Goal: Task Accomplishment & Management: Manage account settings

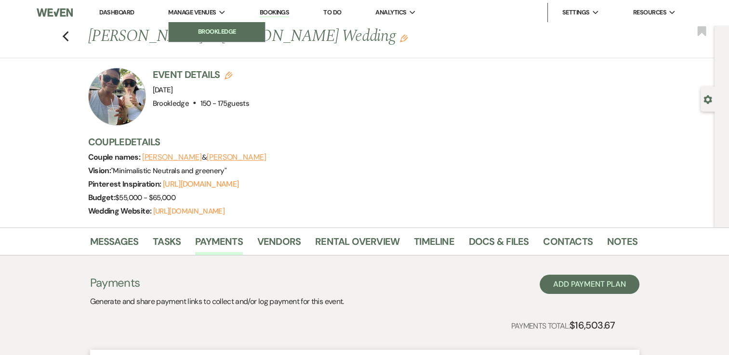
click at [192, 25] on link "Brookledge" at bounding box center [217, 31] width 96 height 19
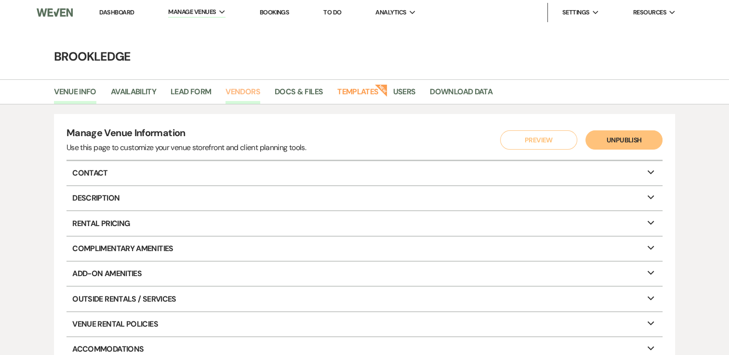
click at [236, 91] on link "Vendors" at bounding box center [242, 95] width 35 height 18
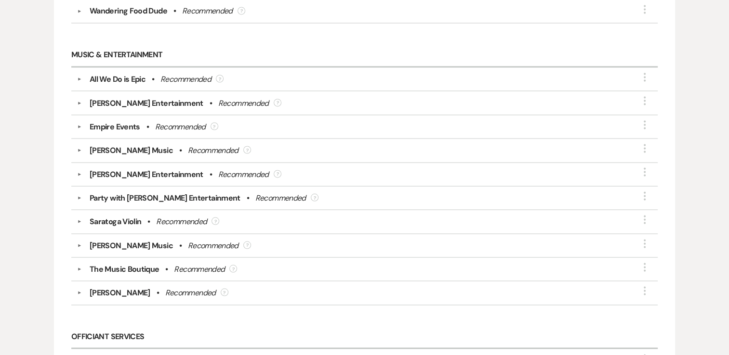
scroll to position [1753, 0]
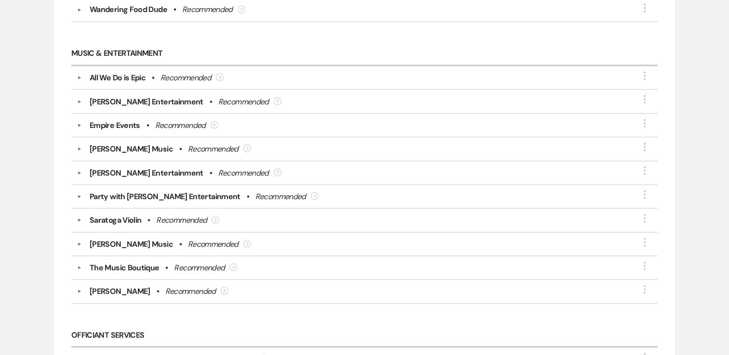
click at [122, 119] on div "Empire Events" at bounding box center [115, 125] width 51 height 12
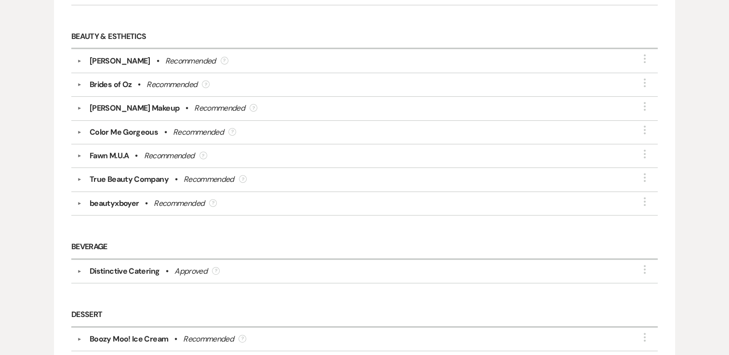
scroll to position [0, 0]
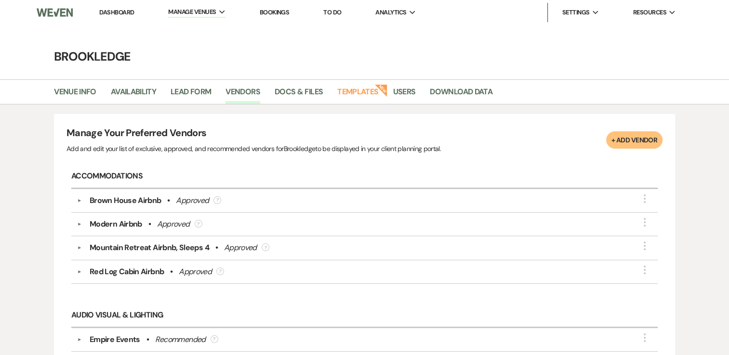
click at [120, 11] on link "Dashboard" at bounding box center [116, 12] width 35 height 8
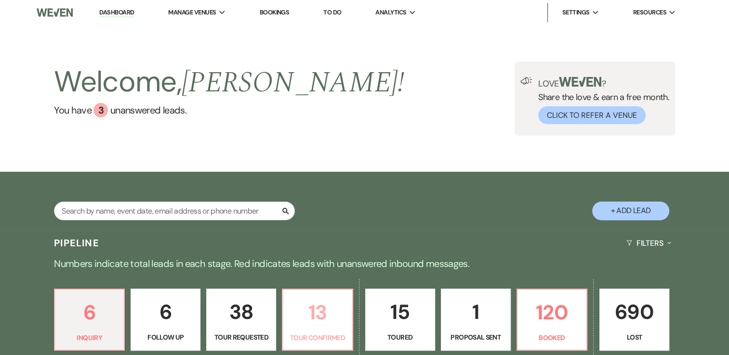
click at [316, 325] on p "13" at bounding box center [317, 313] width 57 height 32
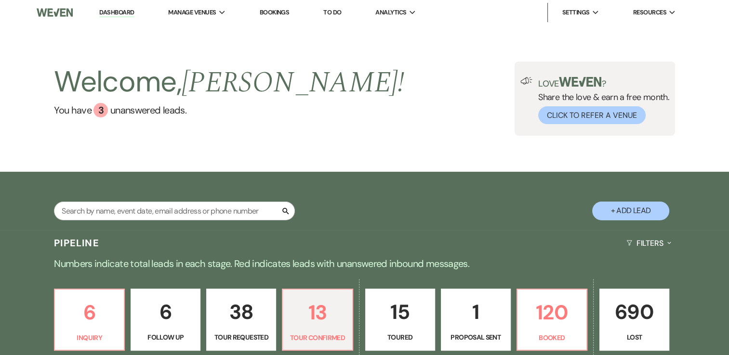
select select "4"
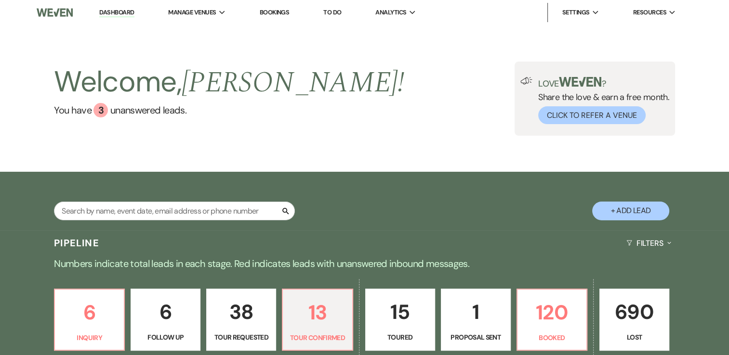
select select "4"
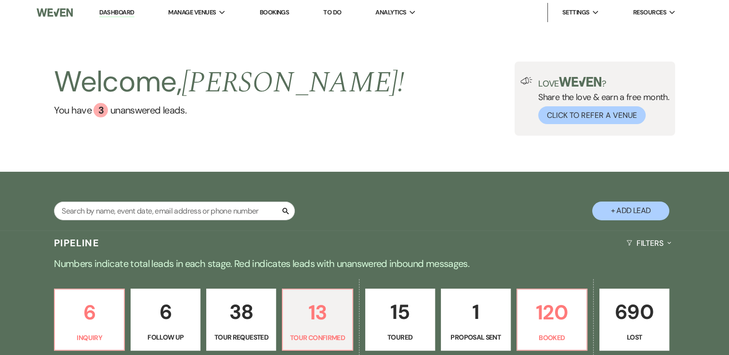
select select "4"
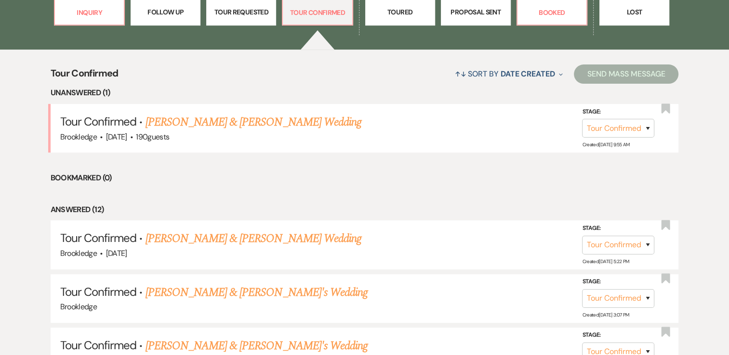
scroll to position [328, 0]
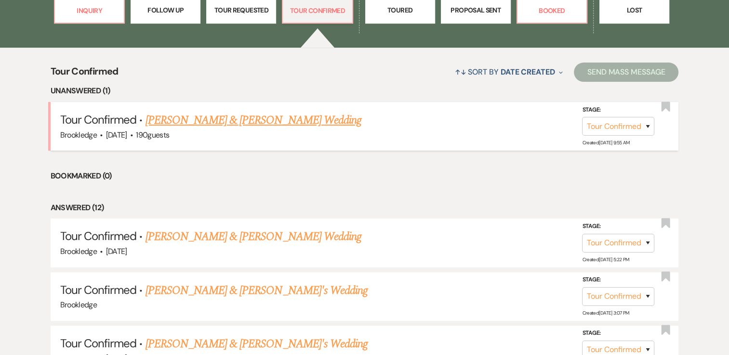
click at [247, 122] on link "Daniel Flowers & Carolyn Sheridan's Wedding" at bounding box center [253, 120] width 216 height 17
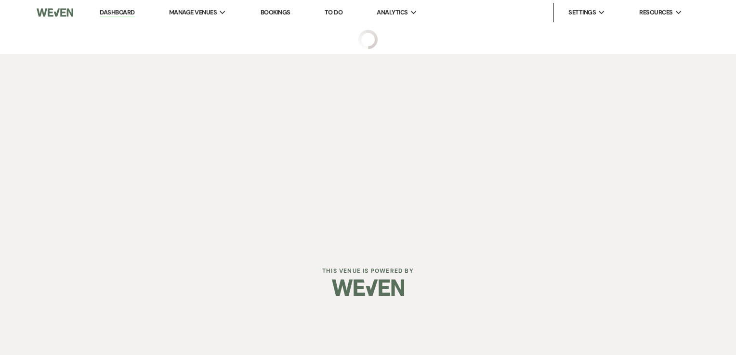
select select "4"
select select "5"
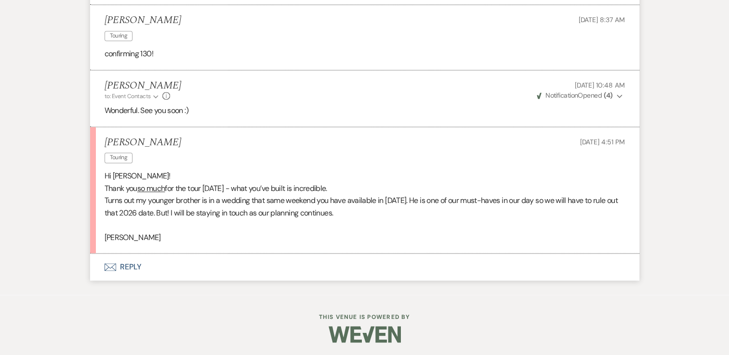
scroll to position [1365, 0]
click at [134, 267] on button "Envelope Reply" at bounding box center [364, 266] width 549 height 27
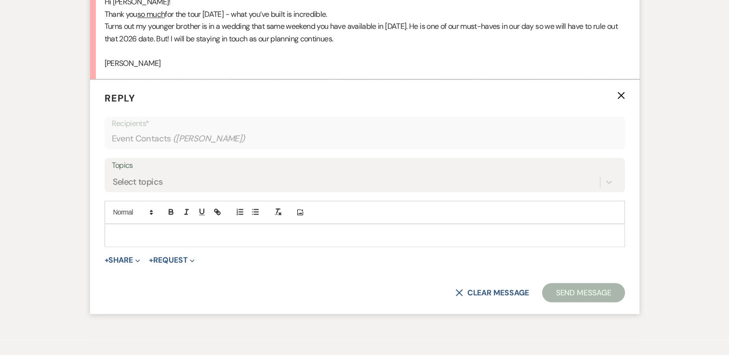
scroll to position [1539, 0]
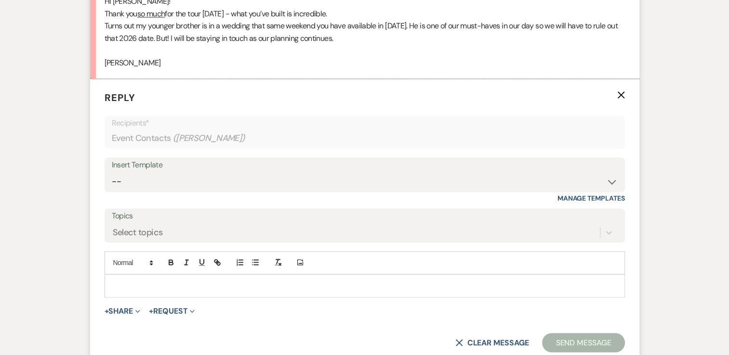
click at [135, 281] on p at bounding box center [364, 286] width 505 height 11
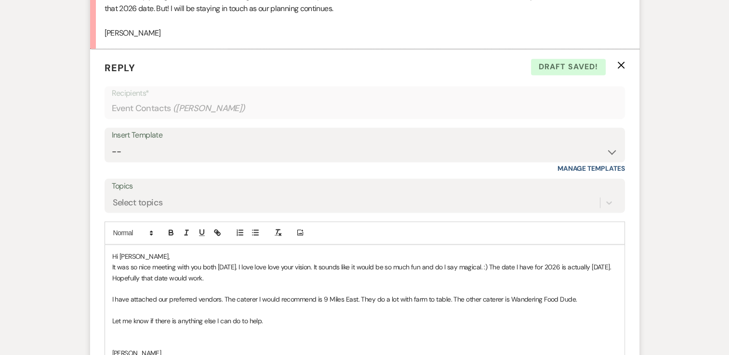
scroll to position [1731, 0]
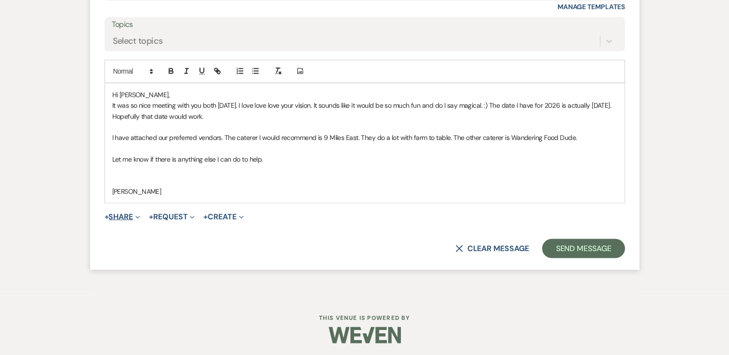
click at [139, 215] on icon "Expand" at bounding box center [137, 217] width 5 height 5
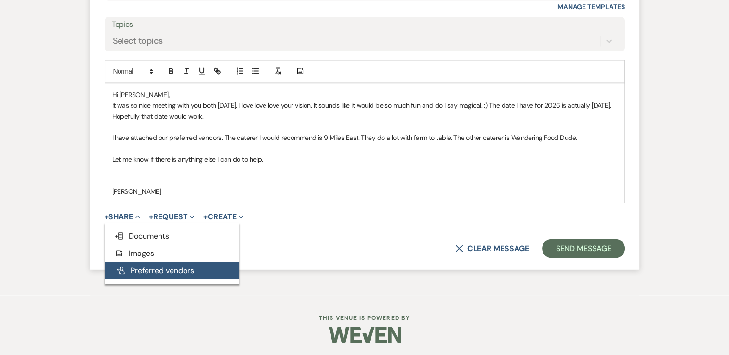
click at [135, 271] on button "Pref Vendors Preferred vendors" at bounding box center [172, 270] width 135 height 17
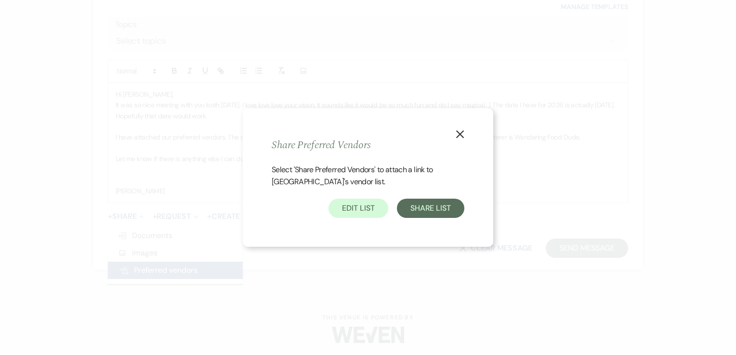
click at [156, 267] on div "X Share Preferred Vendors Select 'Share Preferred Vendors' to attach a link to …" at bounding box center [368, 177] width 736 height 355
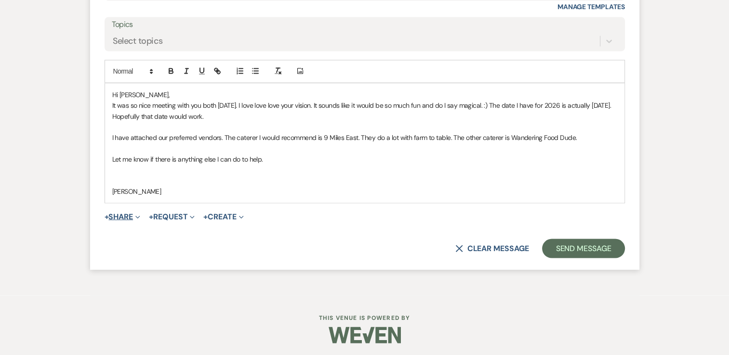
click at [138, 216] on use "button" at bounding box center [137, 217] width 4 height 3
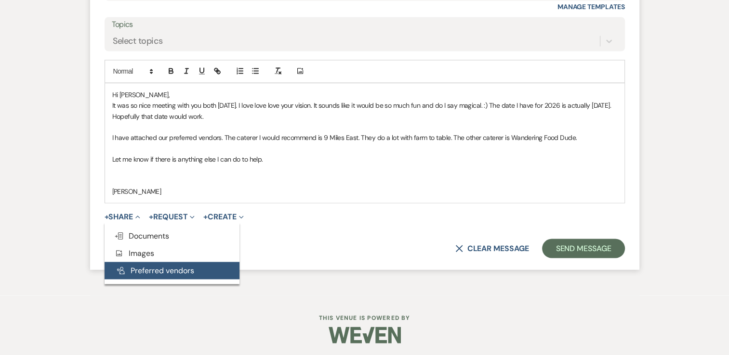
click at [152, 270] on button "Pref Vendors Preferred vendors" at bounding box center [172, 270] width 135 height 17
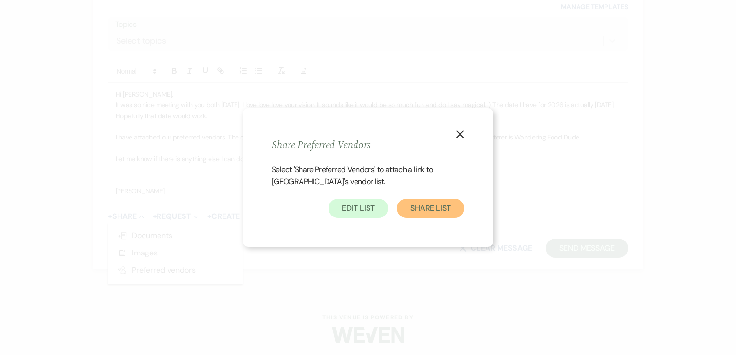
click at [433, 207] on button "Share List" at bounding box center [430, 208] width 67 height 19
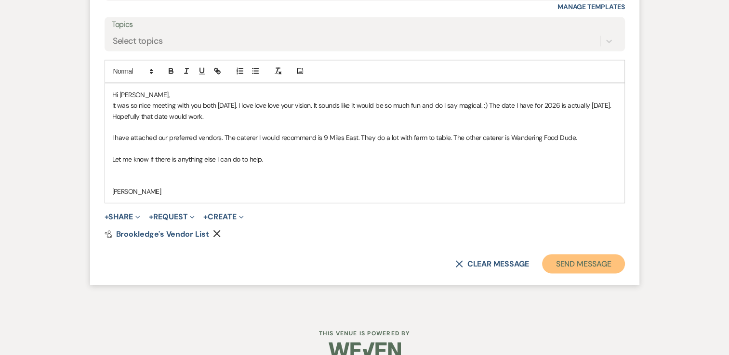
click at [593, 263] on button "Send Message" at bounding box center [583, 263] width 82 height 19
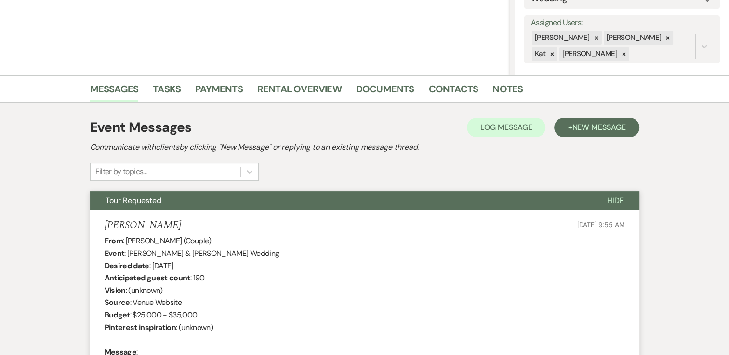
scroll to position [0, 0]
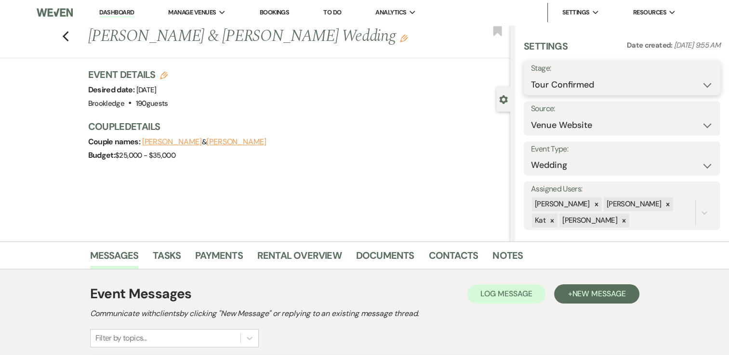
click at [688, 90] on select "Inquiry Follow Up Tour Requested Tour Confirmed Toured Proposal Sent Booked Lost" at bounding box center [622, 85] width 182 height 19
select select "5"
click at [531, 76] on select "Inquiry Follow Up Tour Requested Tour Confirmed Toured Proposal Sent Booked Lost" at bounding box center [622, 85] width 182 height 19
click at [690, 84] on button "Save" at bounding box center [700, 77] width 40 height 19
click at [510, 258] on link "Notes" at bounding box center [507, 258] width 30 height 21
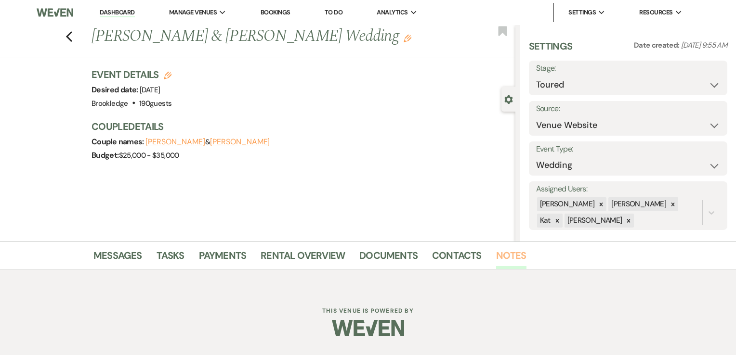
click at [510, 258] on link "Notes" at bounding box center [511, 258] width 30 height 21
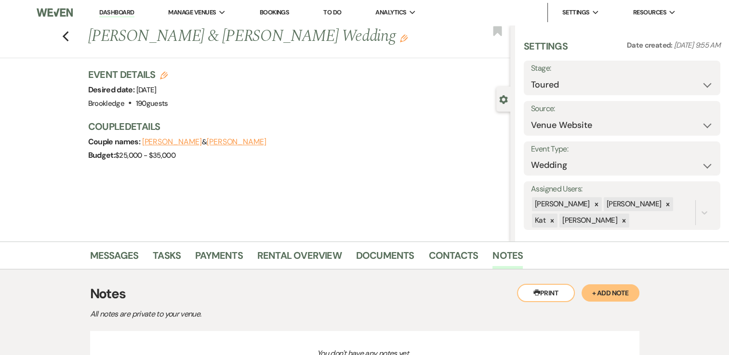
click at [599, 290] on button "+ Add Note" at bounding box center [610, 293] width 58 height 17
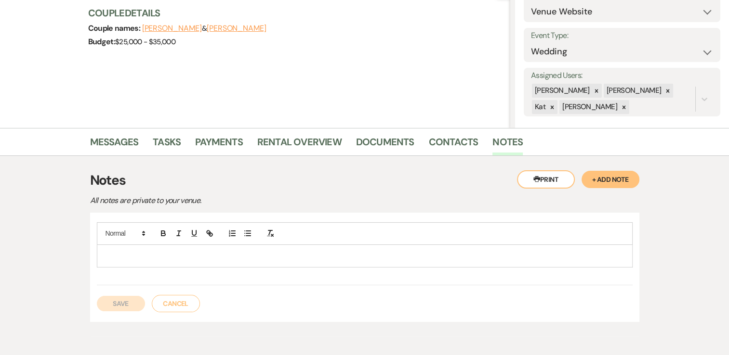
scroll to position [117, 0]
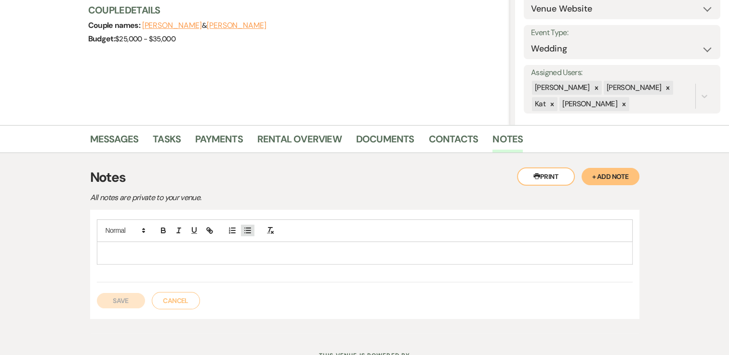
click at [248, 231] on icon "button" at bounding box center [247, 230] width 9 height 9
click at [115, 302] on button "Save" at bounding box center [121, 300] width 48 height 15
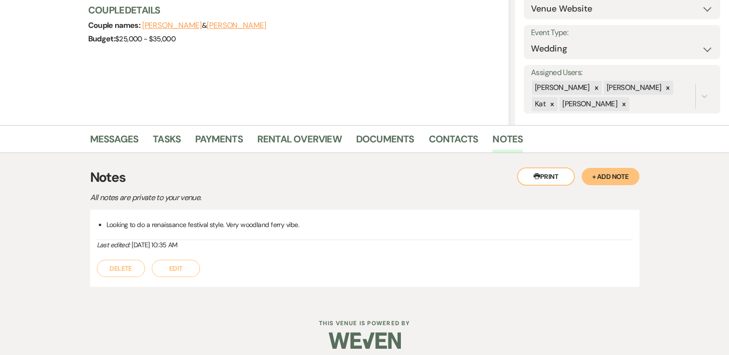
scroll to position [0, 0]
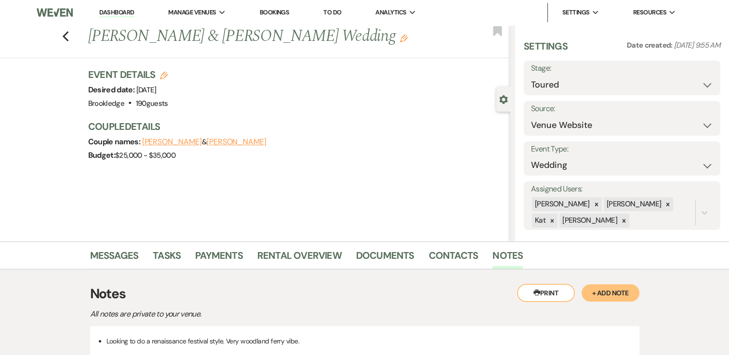
click at [114, 14] on link "Dashboard" at bounding box center [116, 12] width 35 height 9
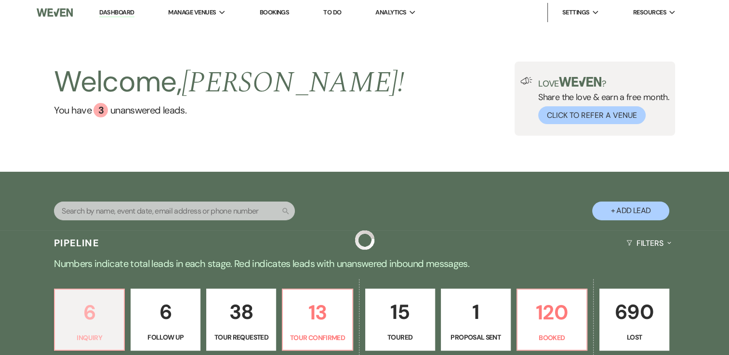
click at [92, 307] on p "6" at bounding box center [89, 313] width 57 height 32
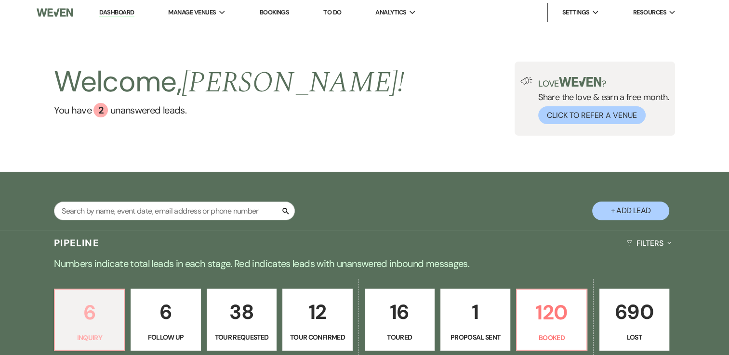
click at [92, 307] on p "6" at bounding box center [89, 313] width 57 height 32
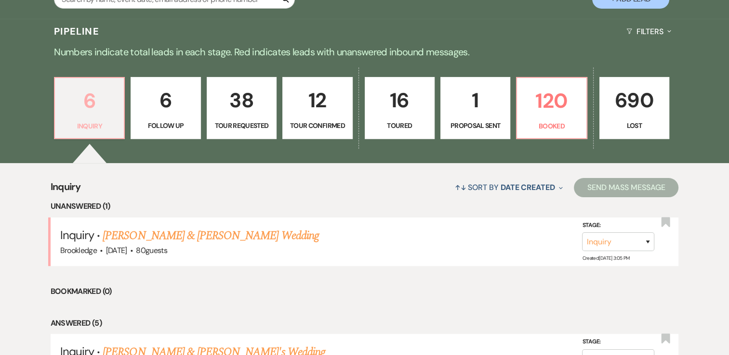
scroll to position [231, 0]
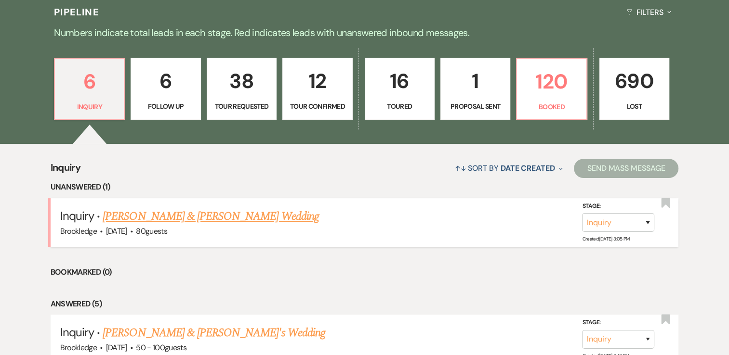
click at [197, 218] on link "[PERSON_NAME] & [PERSON_NAME] Wedding" at bounding box center [211, 216] width 216 height 17
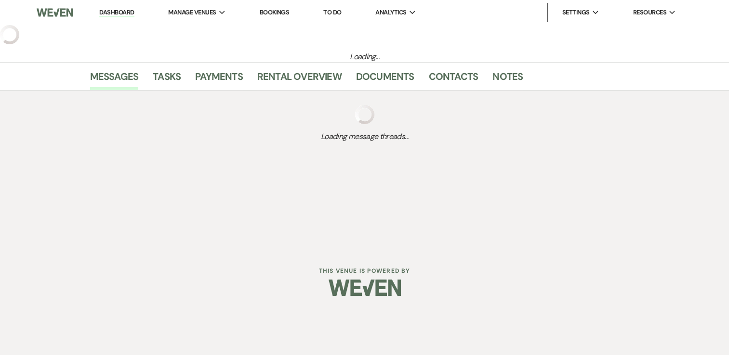
select select "5"
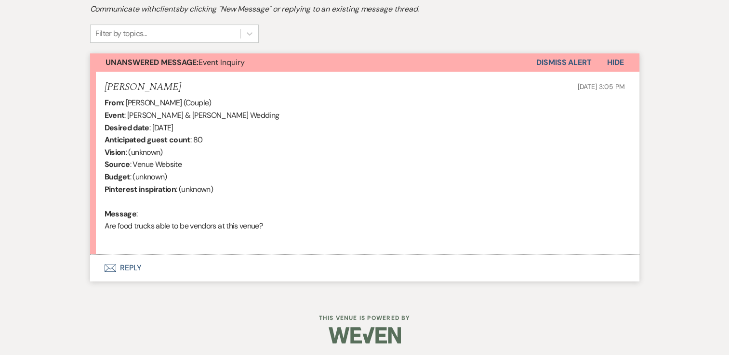
scroll to position [307, 0]
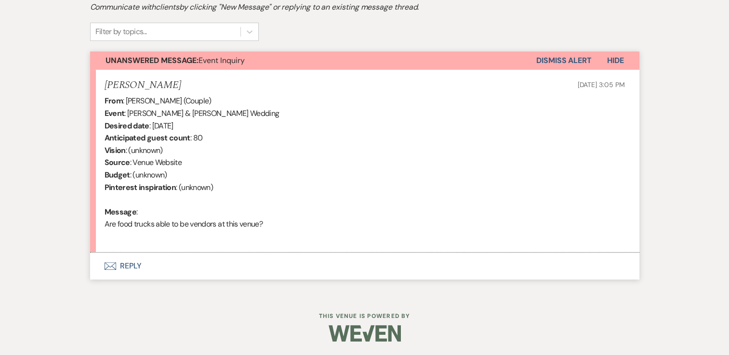
click at [132, 262] on button "Envelope Reply" at bounding box center [364, 266] width 549 height 27
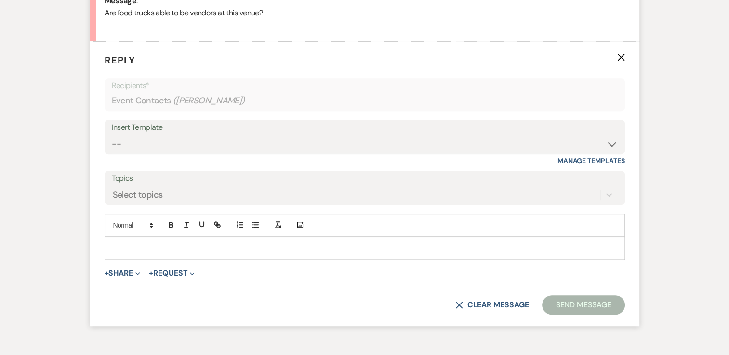
scroll to position [524, 0]
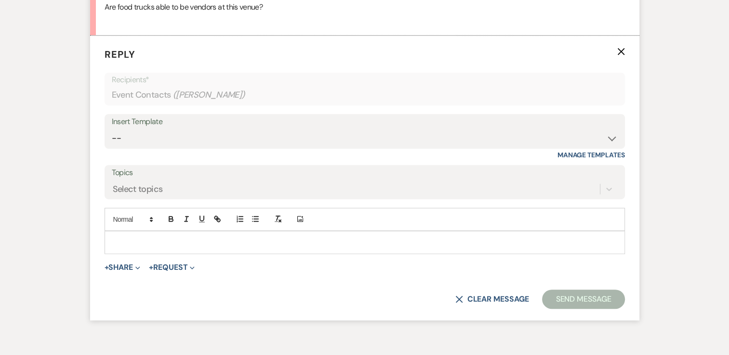
click at [185, 243] on p at bounding box center [364, 242] width 505 height 11
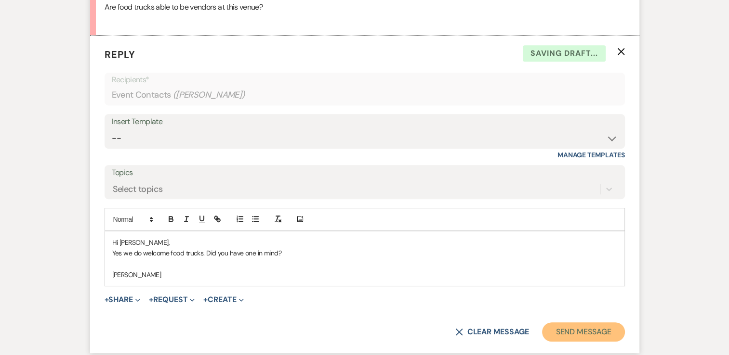
click at [592, 336] on button "Send Message" at bounding box center [583, 332] width 82 height 19
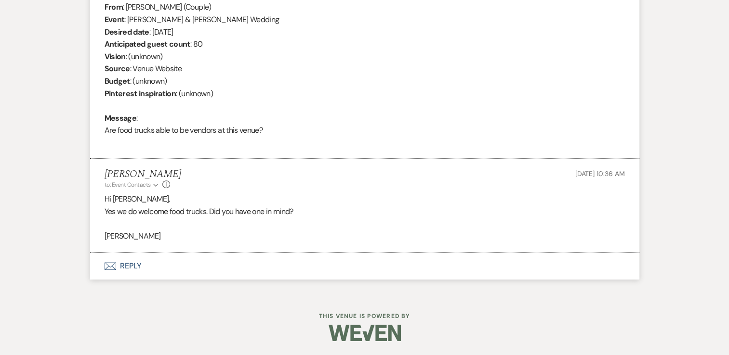
scroll to position [0, 0]
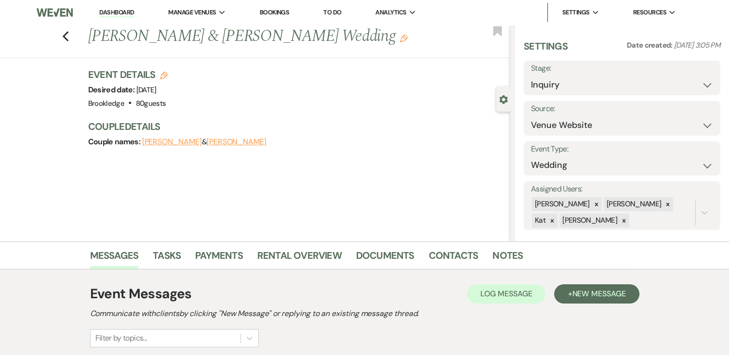
click at [114, 13] on link "Dashboard" at bounding box center [116, 12] width 35 height 9
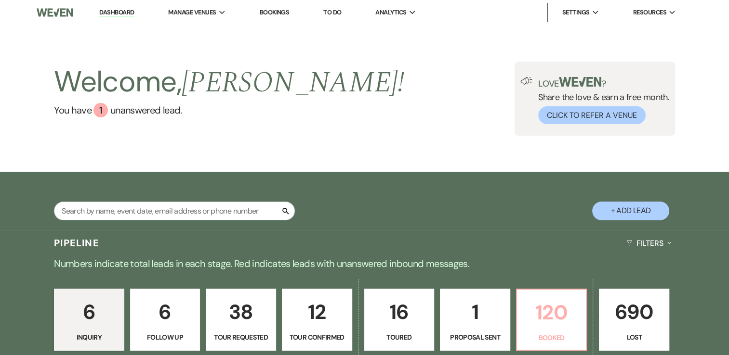
click at [559, 333] on p "Booked" at bounding box center [552, 338] width 58 height 11
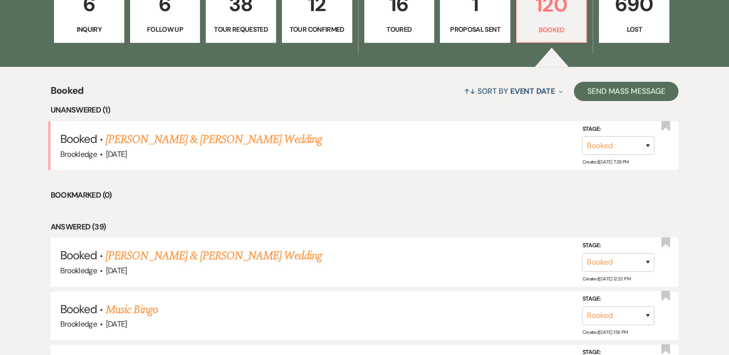
scroll to position [328, 0]
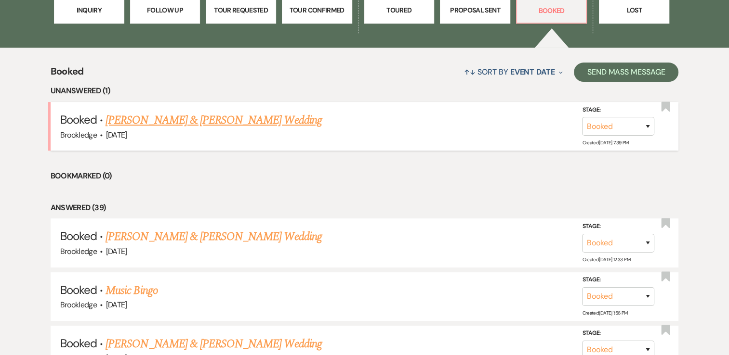
click at [197, 120] on link "Dan Ecker & Karri Bellamy's Wedding" at bounding box center [213, 120] width 216 height 17
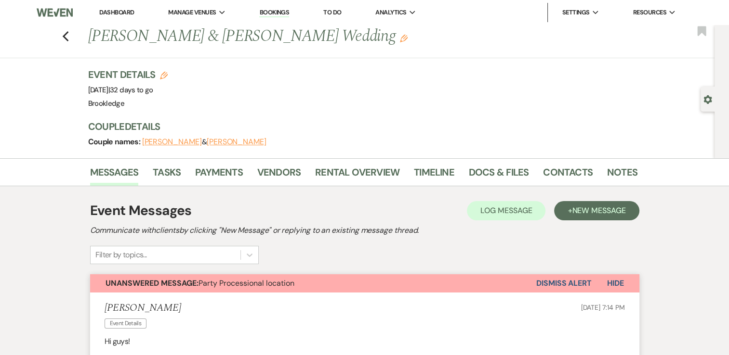
click at [121, 16] on link "Dashboard" at bounding box center [116, 12] width 35 height 8
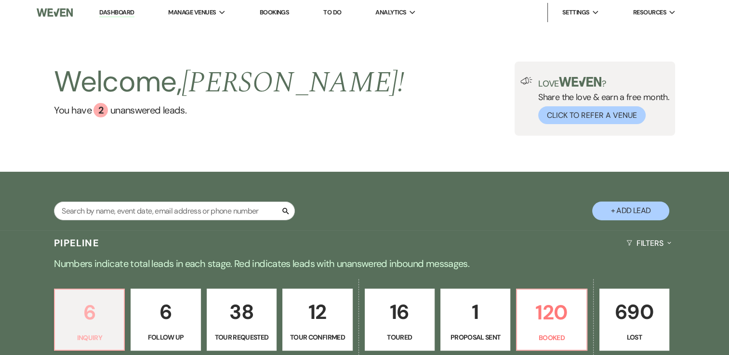
click at [93, 316] on p "6" at bounding box center [89, 313] width 57 height 32
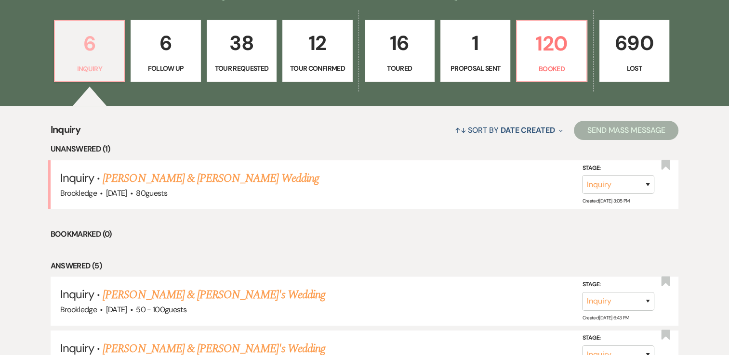
scroll to position [272, 0]
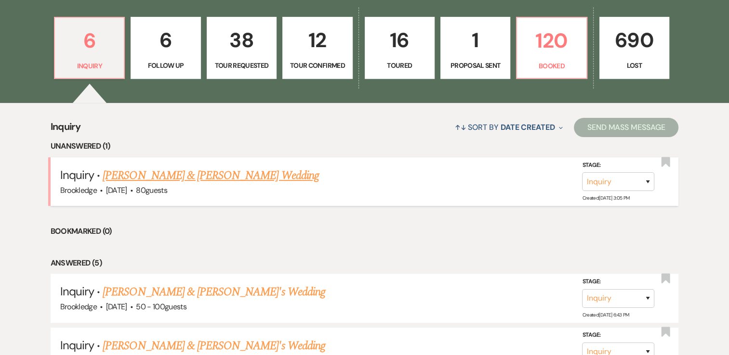
click at [239, 174] on link "[PERSON_NAME] & [PERSON_NAME] Wedding" at bounding box center [211, 175] width 216 height 17
select select "5"
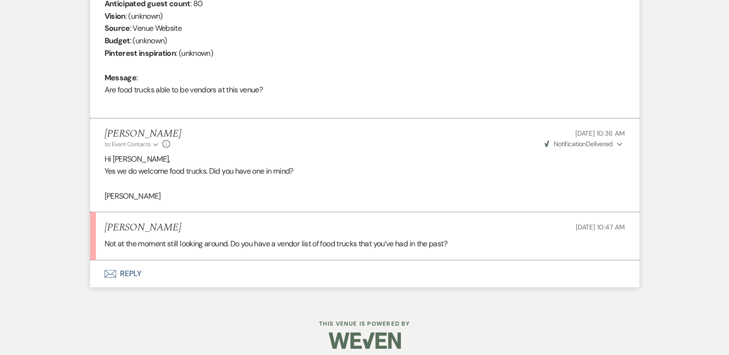
scroll to position [442, 0]
click at [129, 271] on button "Envelope Reply" at bounding box center [364, 273] width 549 height 27
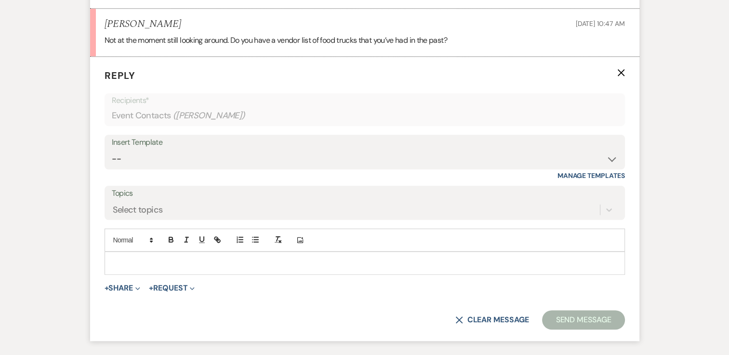
scroll to position [665, 0]
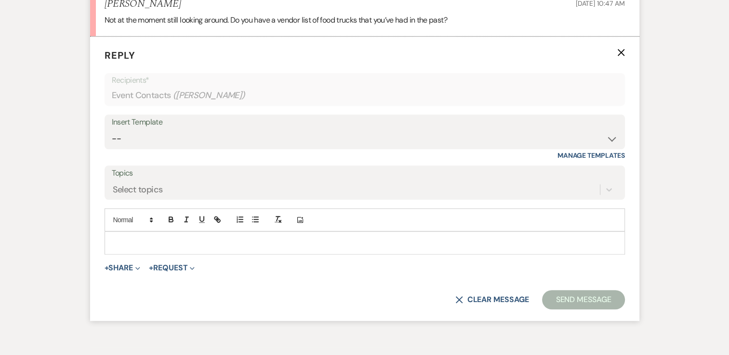
click at [195, 246] on p at bounding box center [364, 243] width 505 height 11
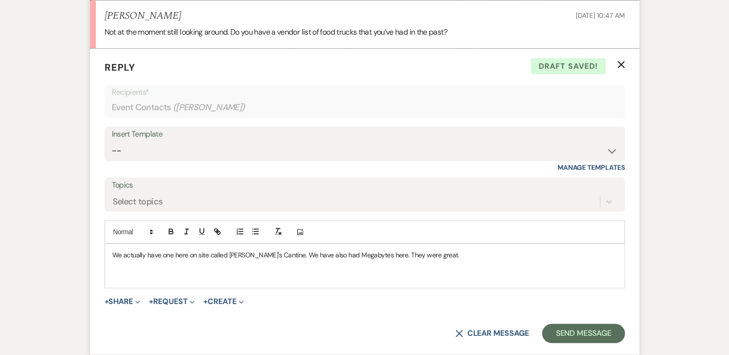
scroll to position [657, 0]
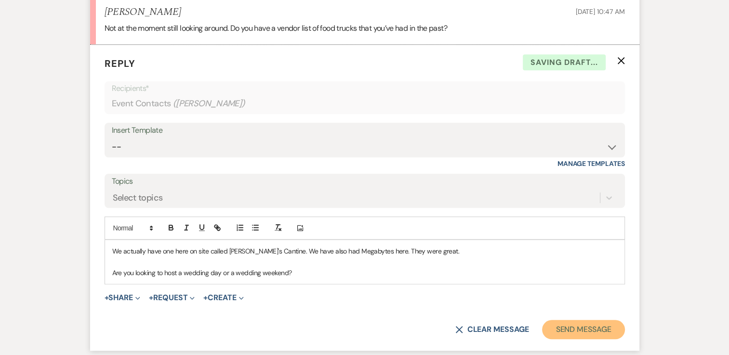
click at [555, 331] on button "Send Message" at bounding box center [583, 329] width 82 height 19
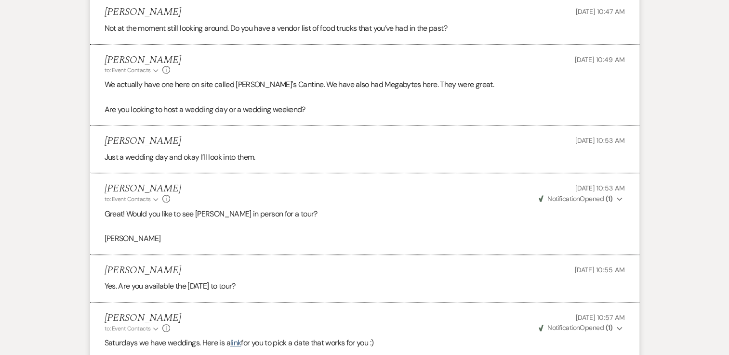
scroll to position [763, 0]
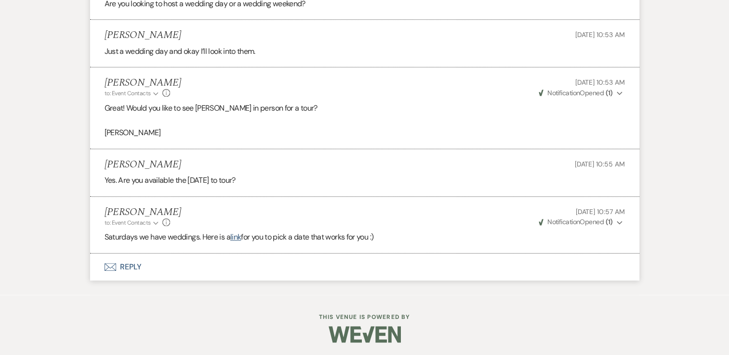
click at [130, 271] on button "Envelope Reply" at bounding box center [364, 267] width 549 height 27
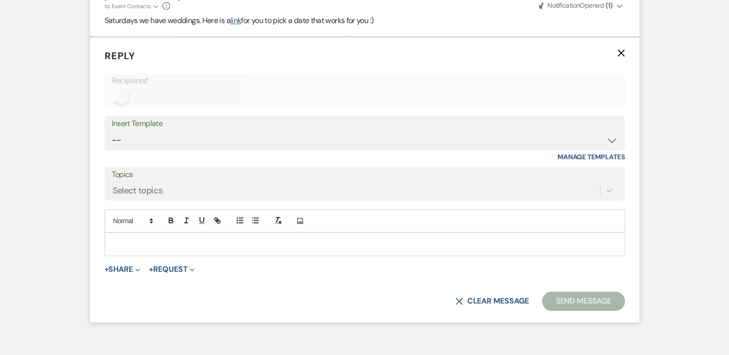
scroll to position [980, 0]
select select "2"
click at [232, 140] on select "-- Weven Planning Portal Introduction (Booked Events) Inquiry Response Welcome …" at bounding box center [365, 139] width 506 height 19
select select "4819"
click at [112, 130] on select "-- Weven Planning Portal Introduction (Booked Events) Inquiry Response Welcome …" at bounding box center [365, 139] width 506 height 19
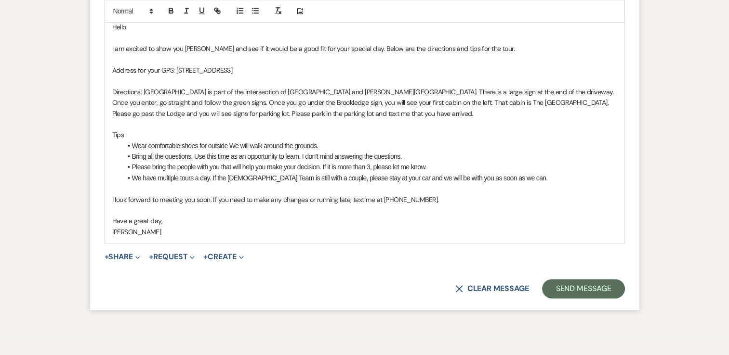
scroll to position [1198, 0]
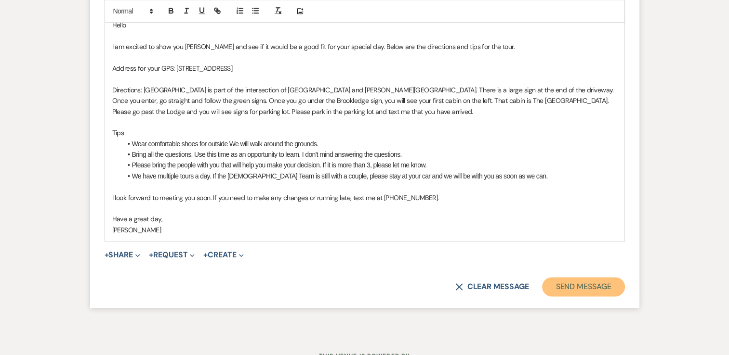
click at [582, 285] on button "Send Message" at bounding box center [583, 286] width 82 height 19
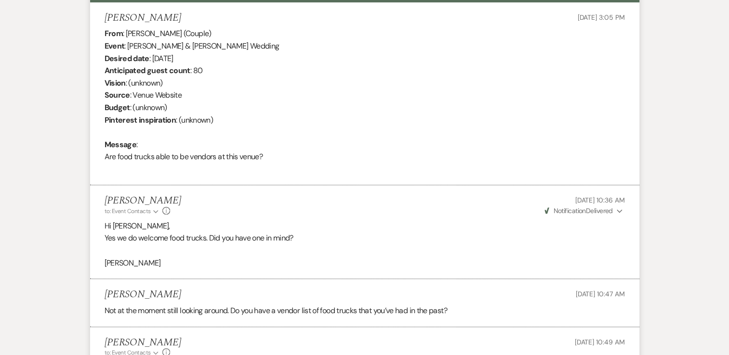
scroll to position [0, 0]
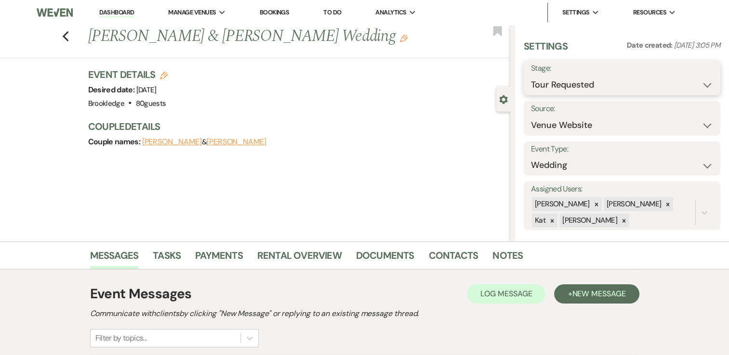
click at [647, 82] on select "Inquiry Follow Up Tour Requested Tour Confirmed Toured Proposal Sent Booked Lost" at bounding box center [622, 85] width 182 height 19
select select "4"
click at [531, 76] on select "Inquiry Follow Up Tour Requested Tour Confirmed Toured Proposal Sent Booked Lost" at bounding box center [622, 85] width 182 height 19
click at [690, 74] on button "Save" at bounding box center [700, 77] width 40 height 19
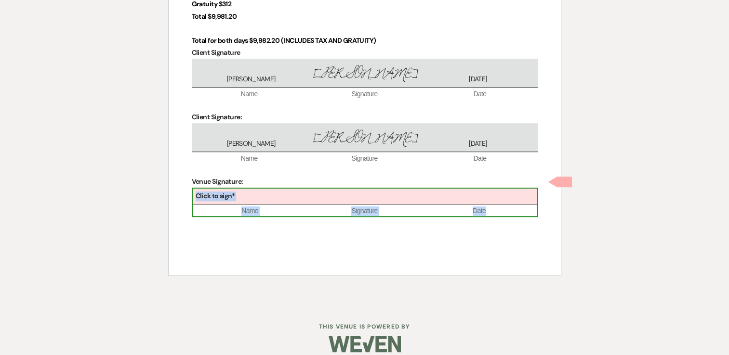
click at [276, 189] on div "Click to sign*" at bounding box center [365, 197] width 344 height 16
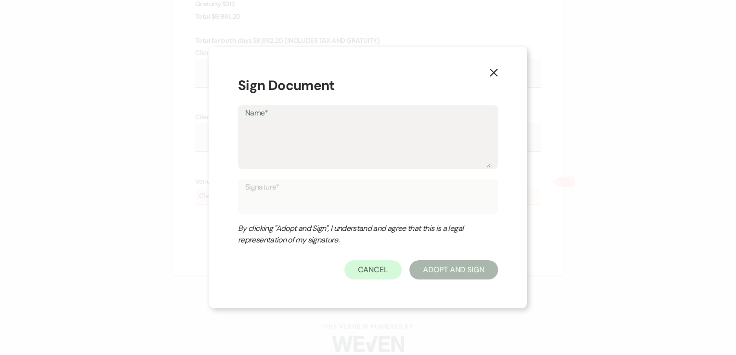
drag, startPoint x: 276, startPoint y: 183, endPoint x: 246, endPoint y: 139, distance: 53.7
click at [246, 139] on textarea "Name*" at bounding box center [368, 144] width 246 height 48
type textarea "H"
type input "H"
type textarea "He"
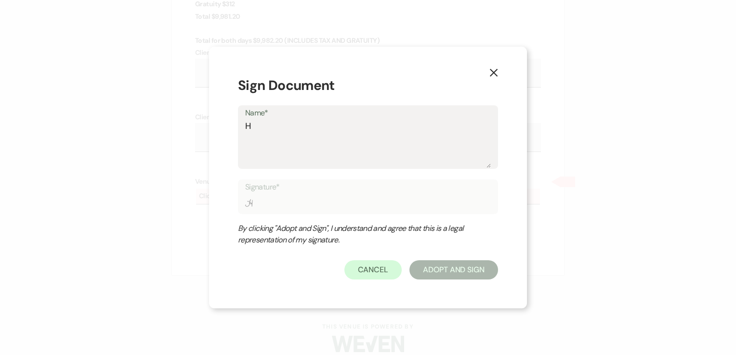
type input "He"
type textarea "Hel"
type input "Hel"
type textarea "Hele"
type input "Hele"
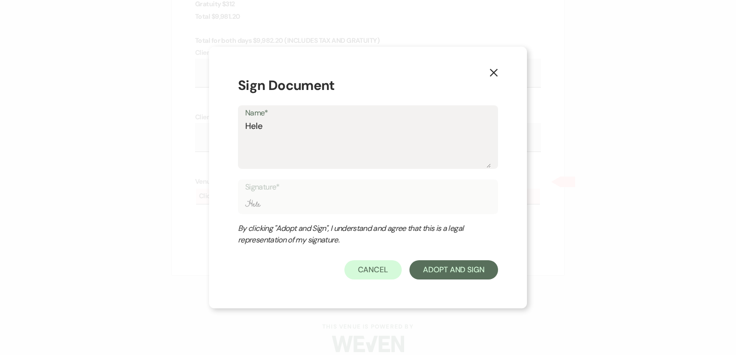
type textarea "[PERSON_NAME]"
type input "[PERSON_NAME]"
type textarea "[PERSON_NAME]"
type input "[PERSON_NAME]"
type textarea "Helen C"
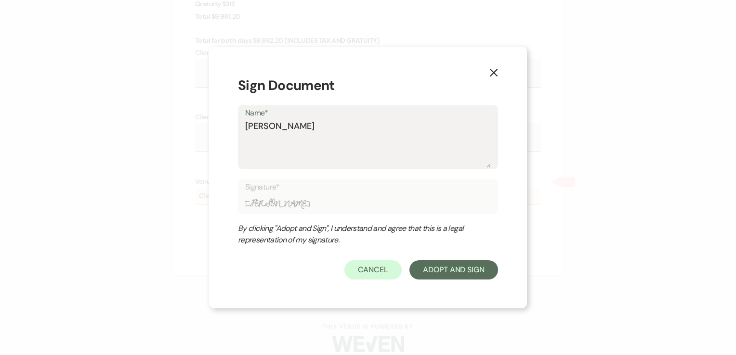
type input "Helen C"
type textarea "Helen Ch"
type input "Helen Ch"
type textarea "Helen Chr"
type input "Helen Chr"
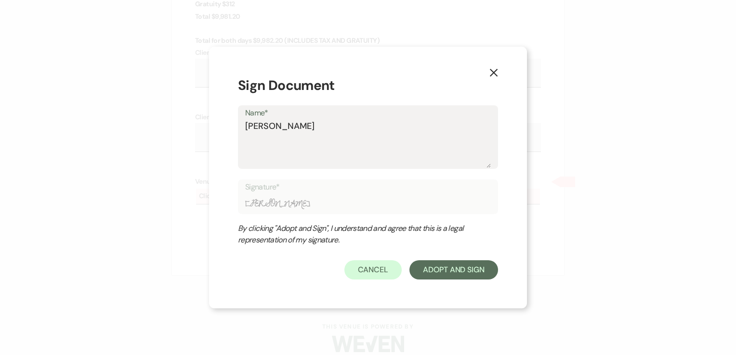
type textarea "Helen Chri"
type input "Helen Chri"
type textarea "Helen Chris"
type input "Helen Chris"
type textarea "Helen Christ"
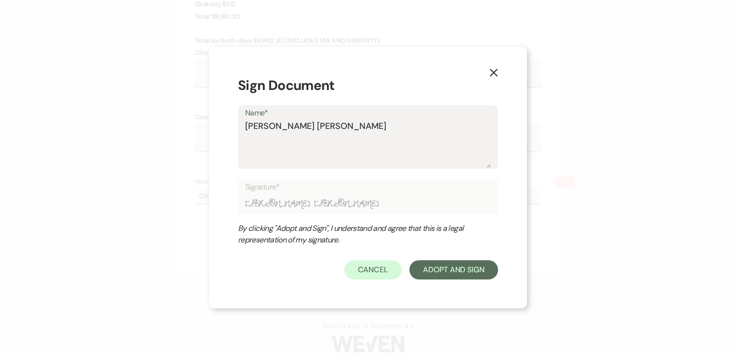
type input "Helen Christ"
type textarea "Helen Christo"
type input "Helen Christo"
type textarea "Helen Christop"
type input "Helen Christop"
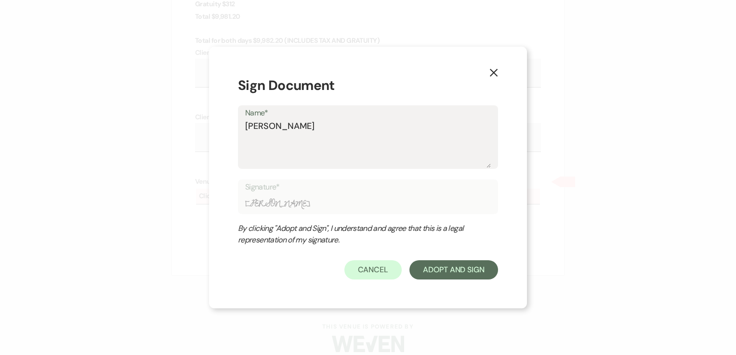
type textarea "Helen Christoph"
type input "Helen Christoph"
type textarea "Helen Christophe"
type input "Helen Christophe"
type textarea "[PERSON_NAME]"
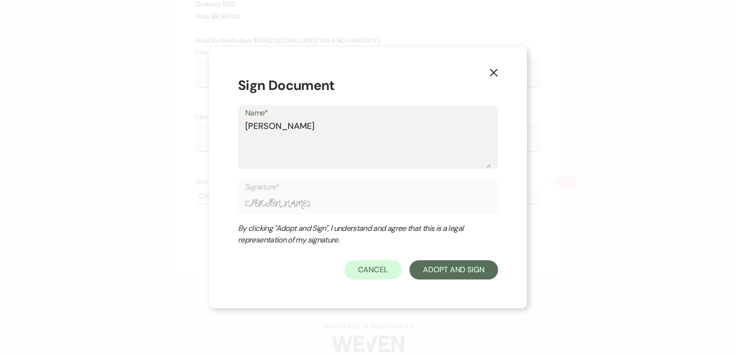
type input "[PERSON_NAME]"
type textarea "[PERSON_NAME]"
click at [473, 265] on button "Adopt And Sign" at bounding box center [453, 270] width 89 height 19
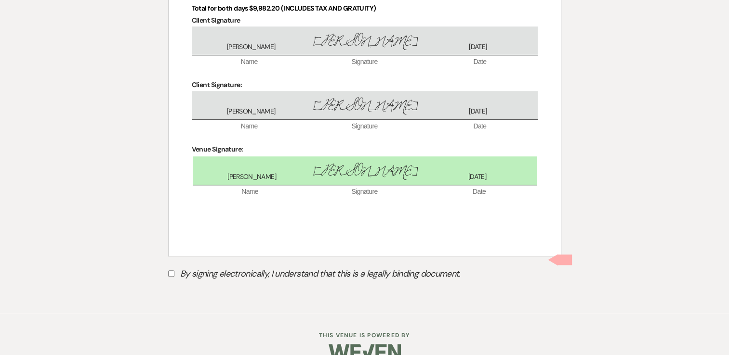
scroll to position [744, 0]
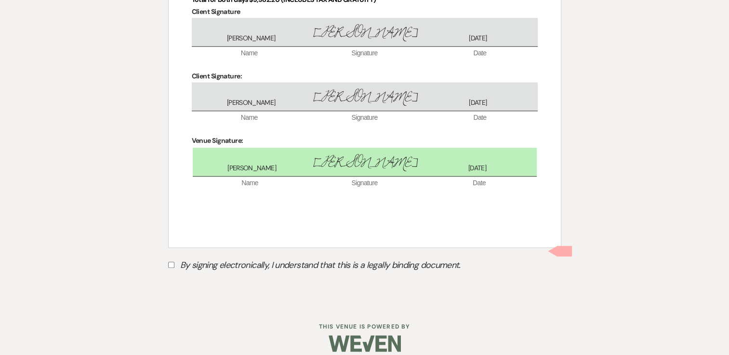
click at [171, 262] on input "By signing electronically, I understand that this is a legally binding document." at bounding box center [171, 265] width 6 height 6
checkbox input "true"
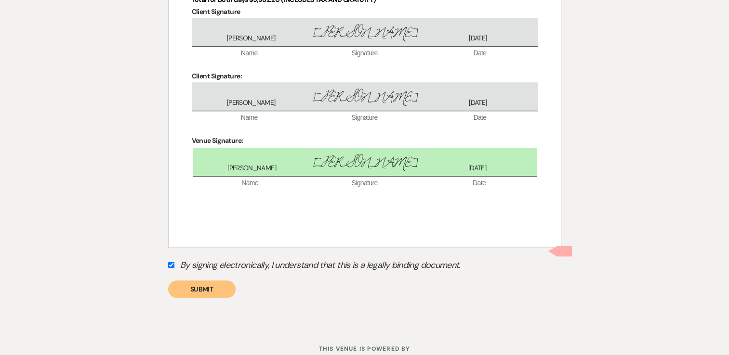
click at [195, 281] on button "Submit" at bounding box center [201, 289] width 67 height 17
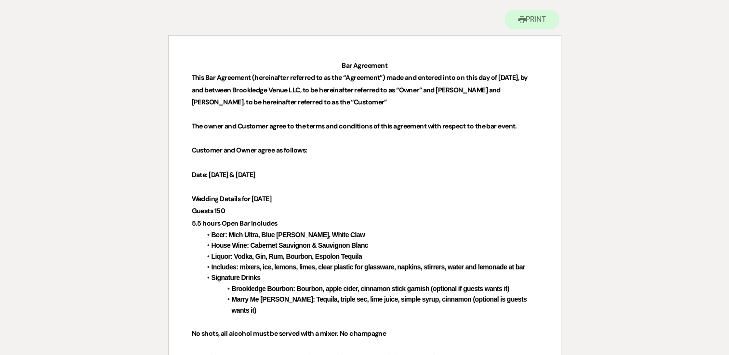
scroll to position [0, 0]
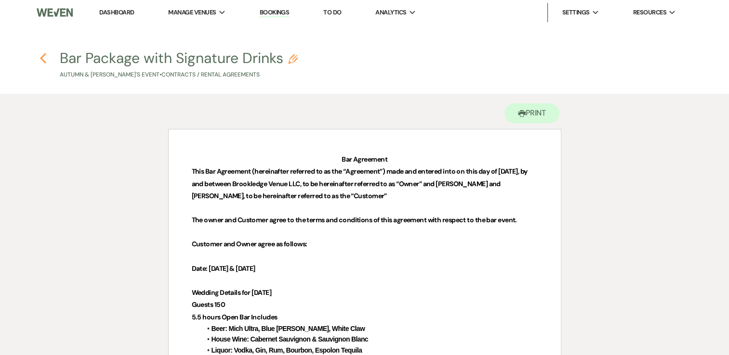
click at [46, 56] on icon "Previous" at bounding box center [42, 59] width 7 height 12
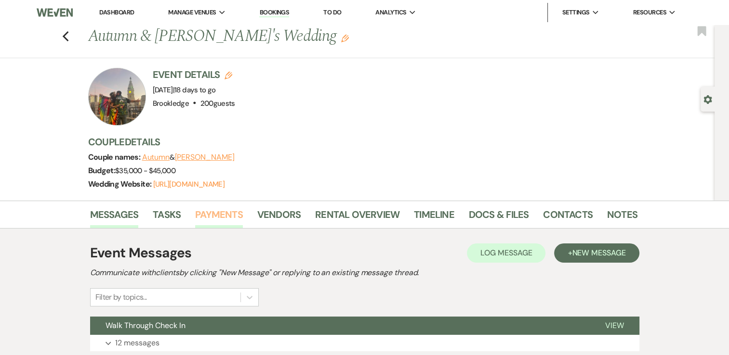
click at [208, 215] on link "Payments" at bounding box center [219, 217] width 48 height 21
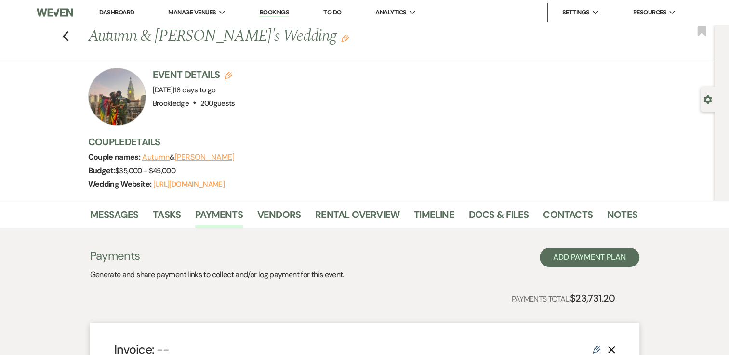
click at [110, 11] on link "Dashboard" at bounding box center [116, 12] width 35 height 8
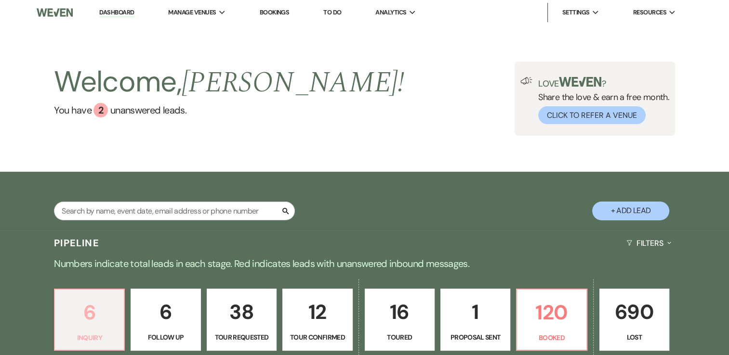
click at [104, 317] on p "6" at bounding box center [89, 313] width 57 height 32
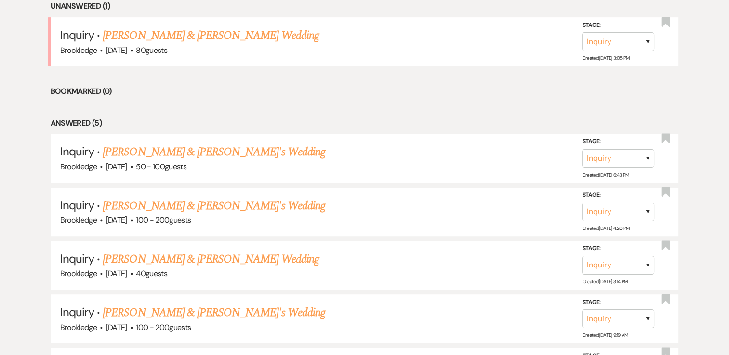
scroll to position [405, 0]
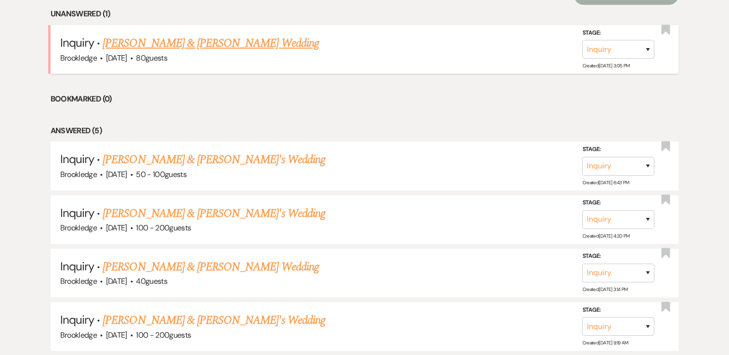
click at [218, 45] on link "[PERSON_NAME] & [PERSON_NAME] Wedding" at bounding box center [211, 43] width 216 height 17
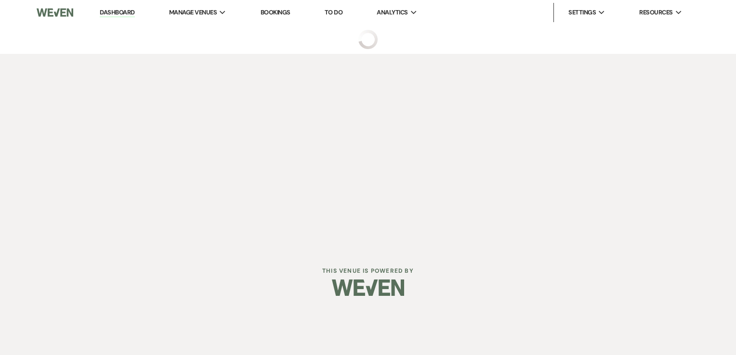
select select "5"
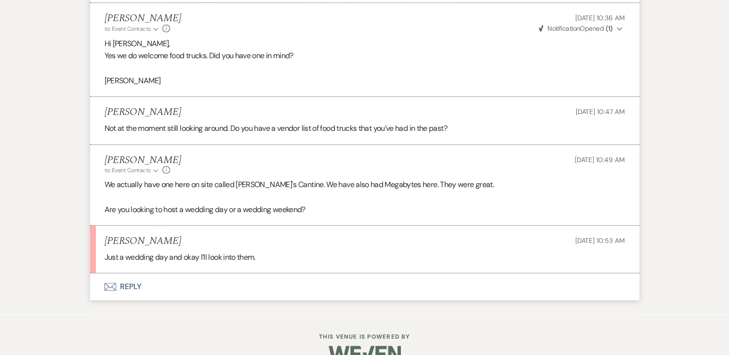
scroll to position [578, 0]
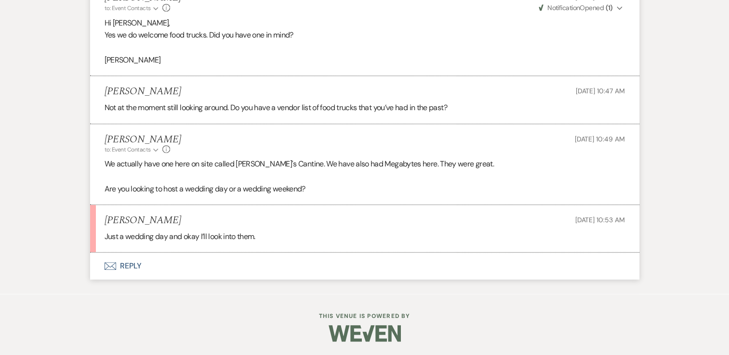
click at [127, 265] on button "Envelope Reply" at bounding box center [364, 266] width 549 height 27
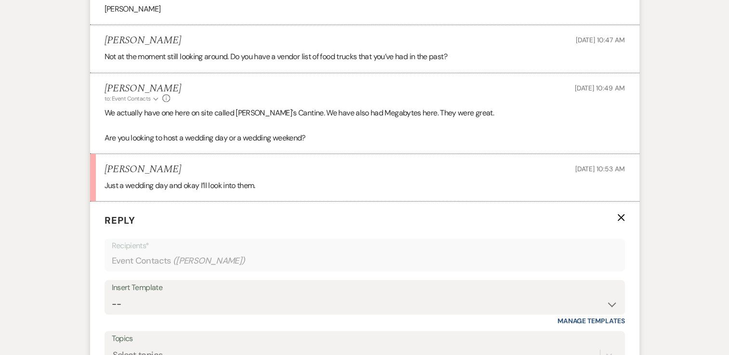
scroll to position [751, 0]
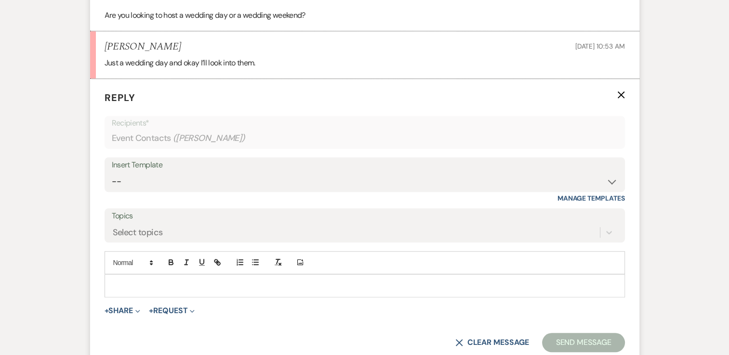
click at [171, 293] on div at bounding box center [364, 286] width 519 height 22
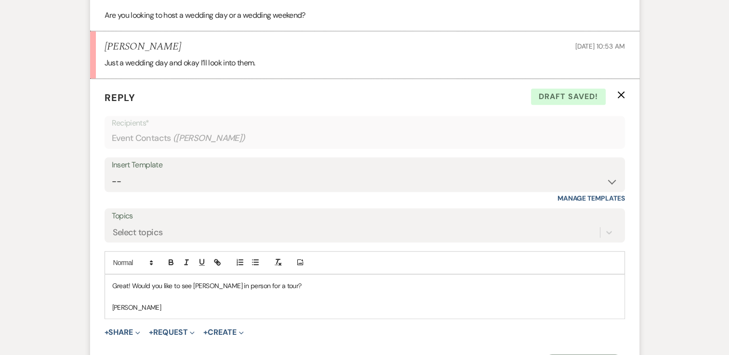
scroll to position [868, 0]
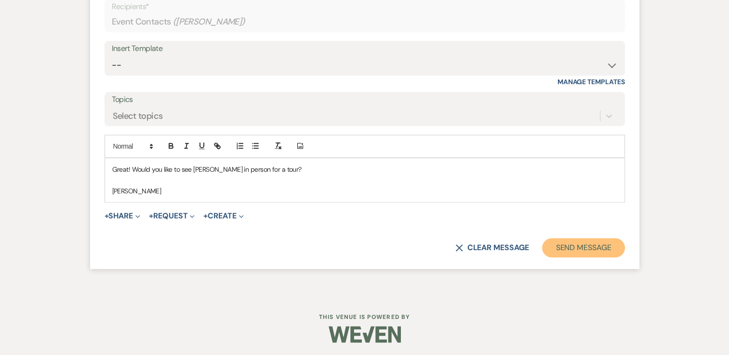
click at [566, 245] on button "Send Message" at bounding box center [583, 247] width 82 height 19
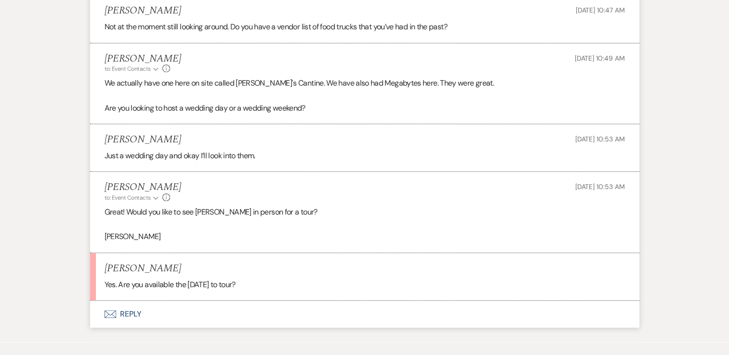
scroll to position [706, 0]
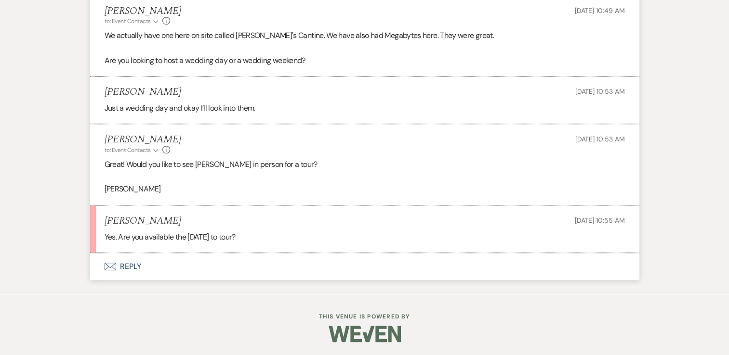
click at [128, 267] on button "Envelope Reply" at bounding box center [364, 266] width 549 height 27
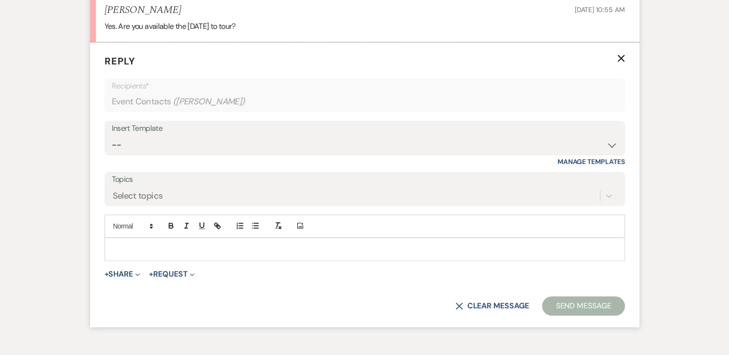
scroll to position [923, 0]
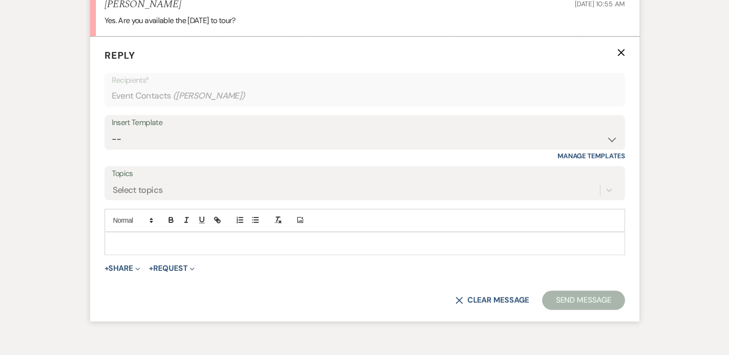
click at [153, 243] on p at bounding box center [364, 243] width 505 height 11
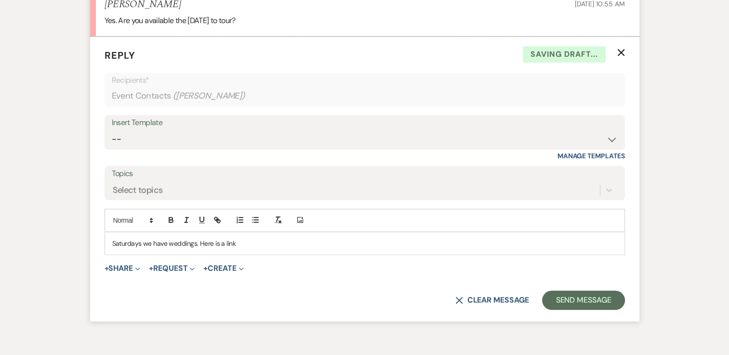
click at [230, 242] on p "Saturdays we have weddings. Here is a link" at bounding box center [364, 243] width 505 height 11
drag, startPoint x: 239, startPoint y: 244, endPoint x: 223, endPoint y: 241, distance: 16.6
click at [223, 241] on p "Saturdays we have weddings. Here is a link" at bounding box center [364, 243] width 505 height 11
click at [217, 219] on icon "button" at bounding box center [217, 220] width 9 height 9
paste input "[URL][DOMAIN_NAME]"
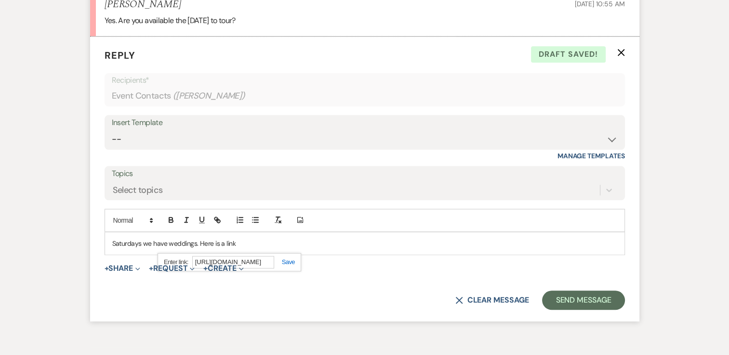
scroll to position [0, 49]
type input "[URL][DOMAIN_NAME]"
click at [292, 260] on link at bounding box center [284, 262] width 21 height 7
click at [261, 238] on p "Saturdays we have weddings. Here is a link" at bounding box center [364, 243] width 505 height 11
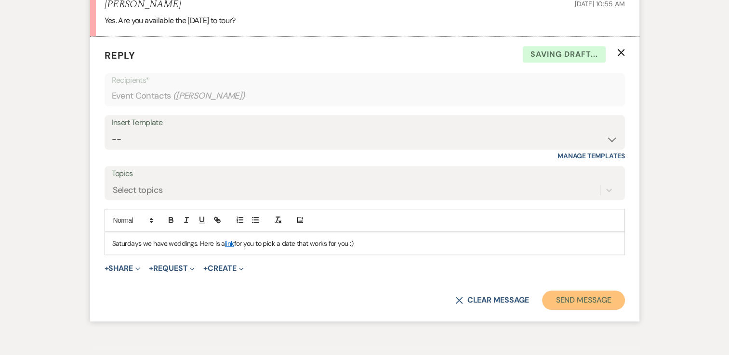
click at [567, 302] on button "Send Message" at bounding box center [583, 300] width 82 height 19
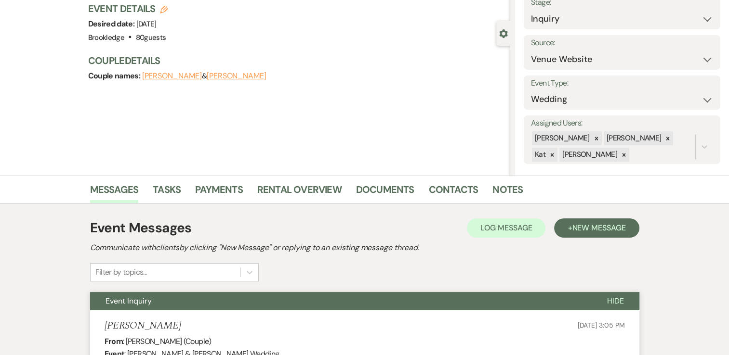
scroll to position [62, 0]
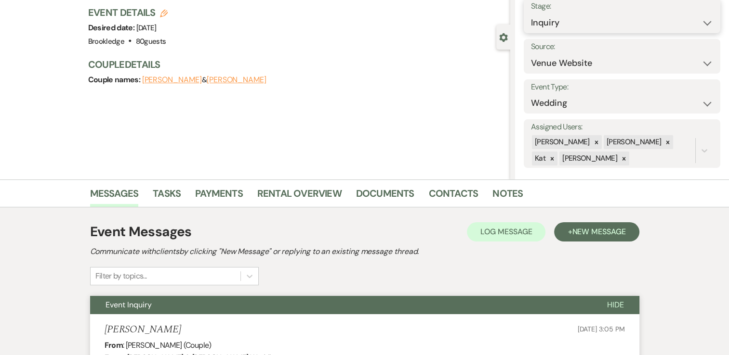
click at [684, 26] on select "Inquiry Follow Up Tour Requested Tour Confirmed Toured Proposal Sent Booked Lost" at bounding box center [622, 22] width 182 height 19
select select "2"
click at [531, 13] on select "Inquiry Follow Up Tour Requested Tour Confirmed Toured Proposal Sent Booked Lost" at bounding box center [622, 22] width 182 height 19
click at [697, 16] on button "Save" at bounding box center [700, 15] width 40 height 19
